Goal: Task Accomplishment & Management: Use online tool/utility

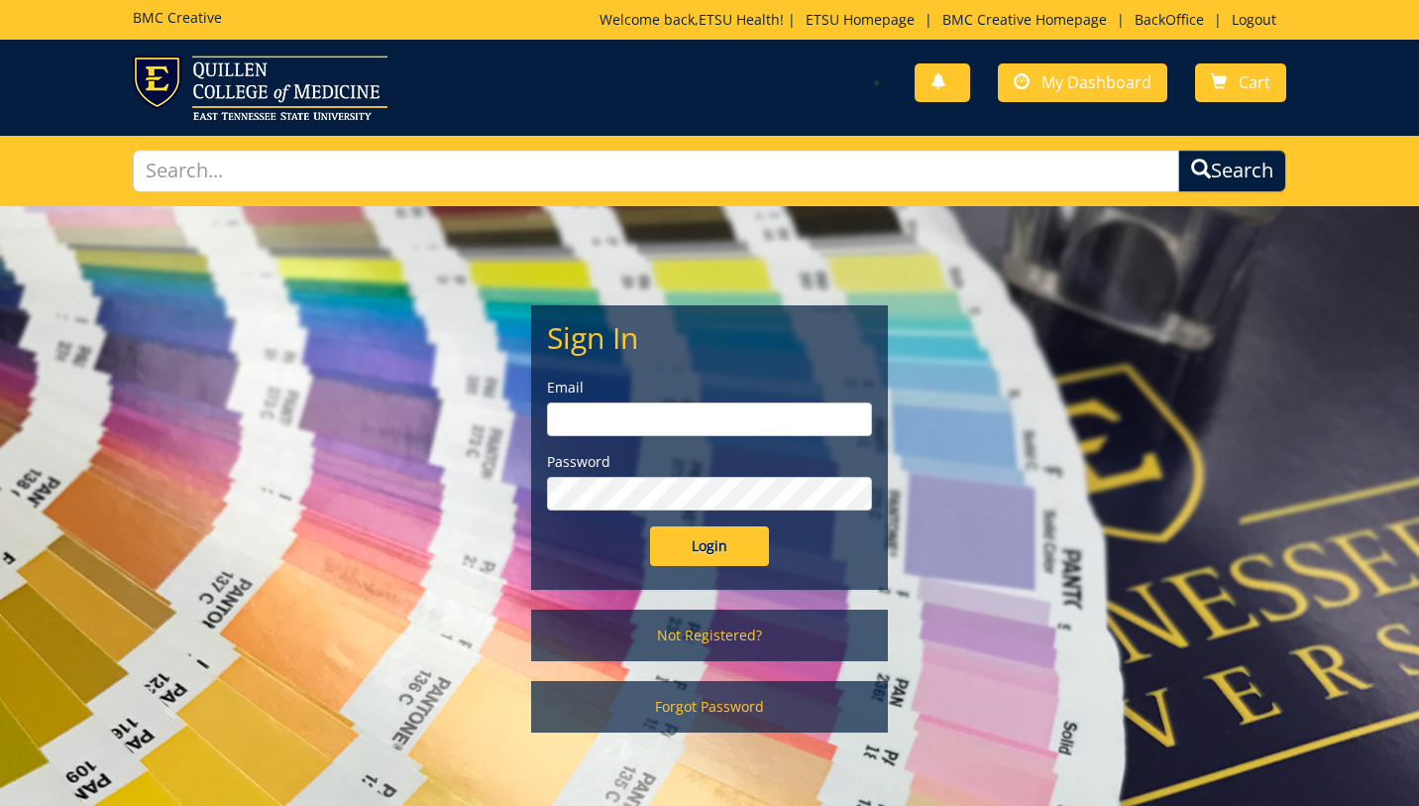
type input "[EMAIL_ADDRESS][DOMAIN_NAME]"
click at [724, 549] on input "Login" at bounding box center [709, 546] width 119 height 40
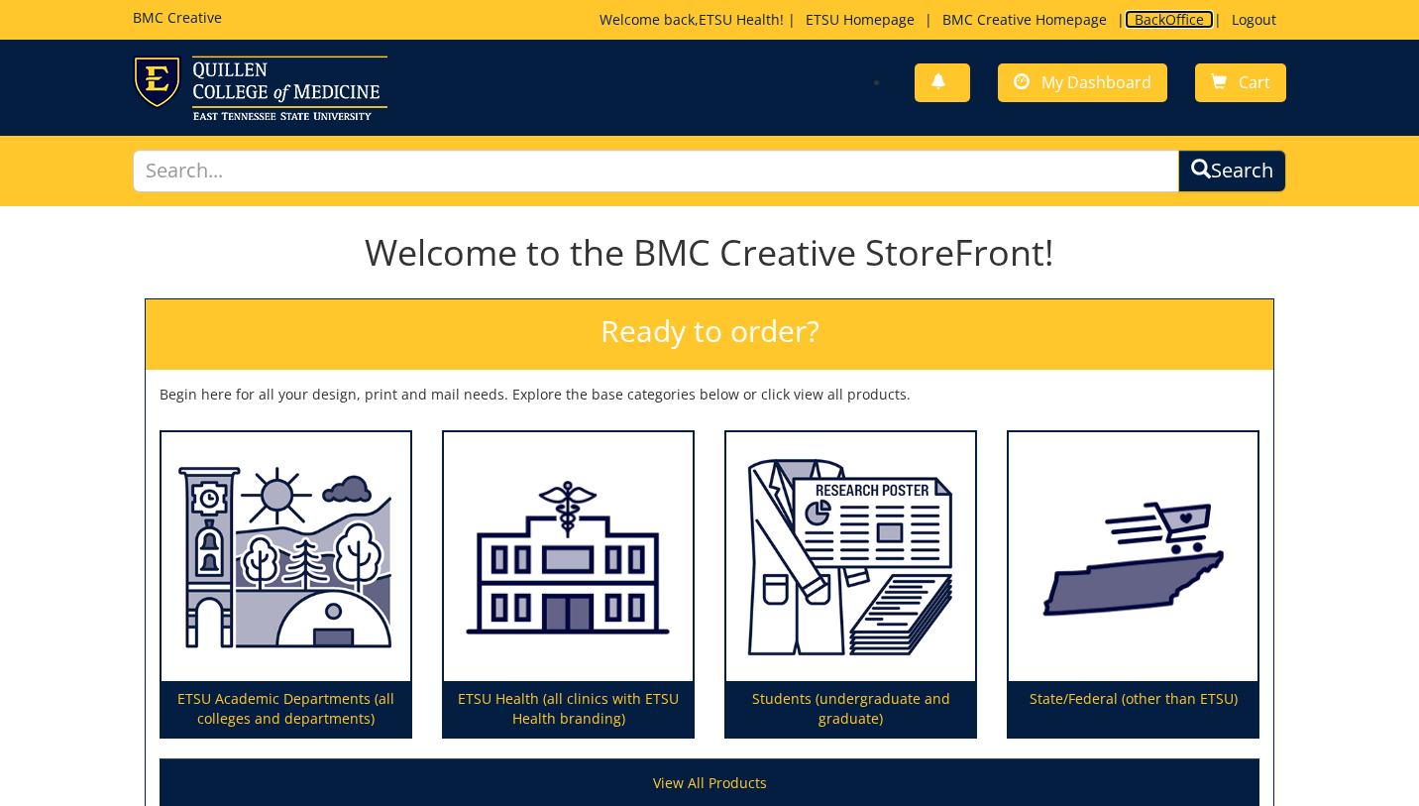
click at [1164, 20] on link "BackOffice" at bounding box center [1169, 19] width 89 height 19
